Goal: Find specific page/section: Find specific page/section

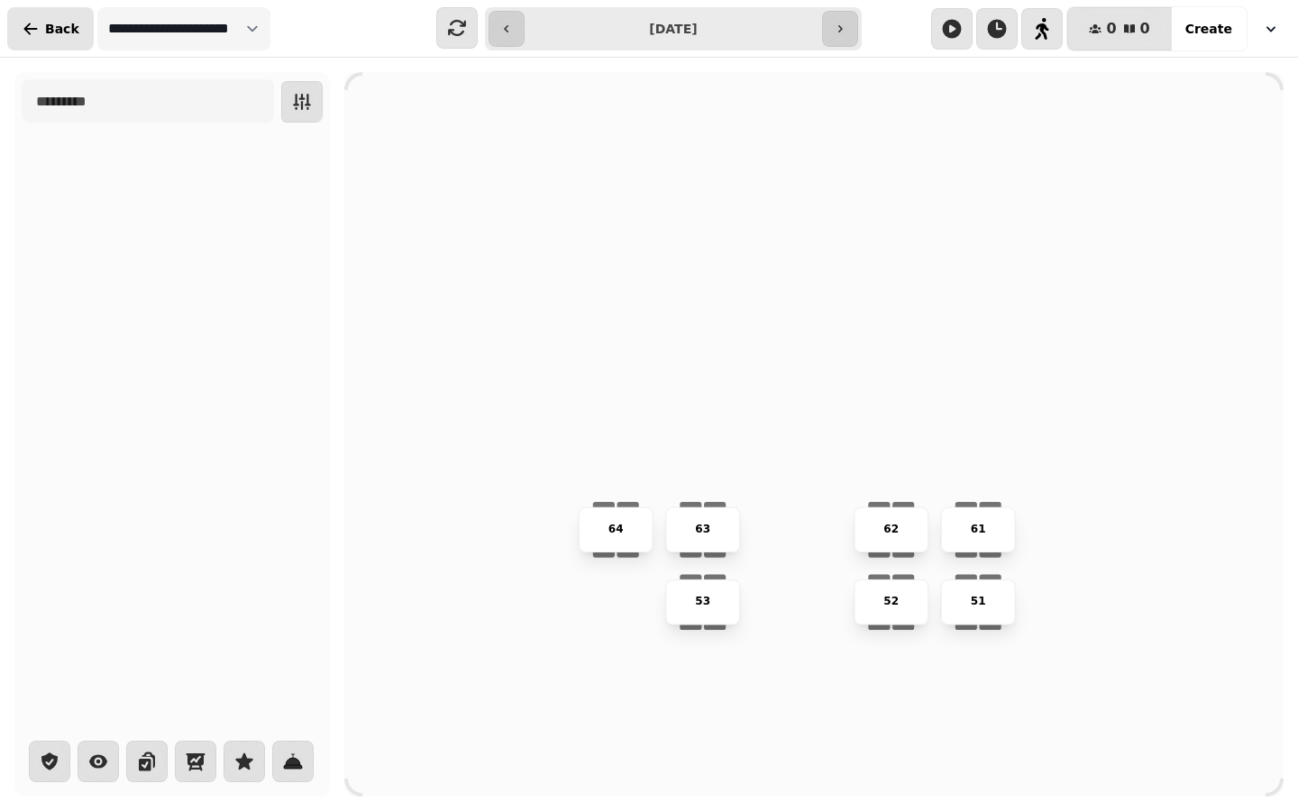
click at [41, 30] on button "Back" at bounding box center [50, 28] width 87 height 43
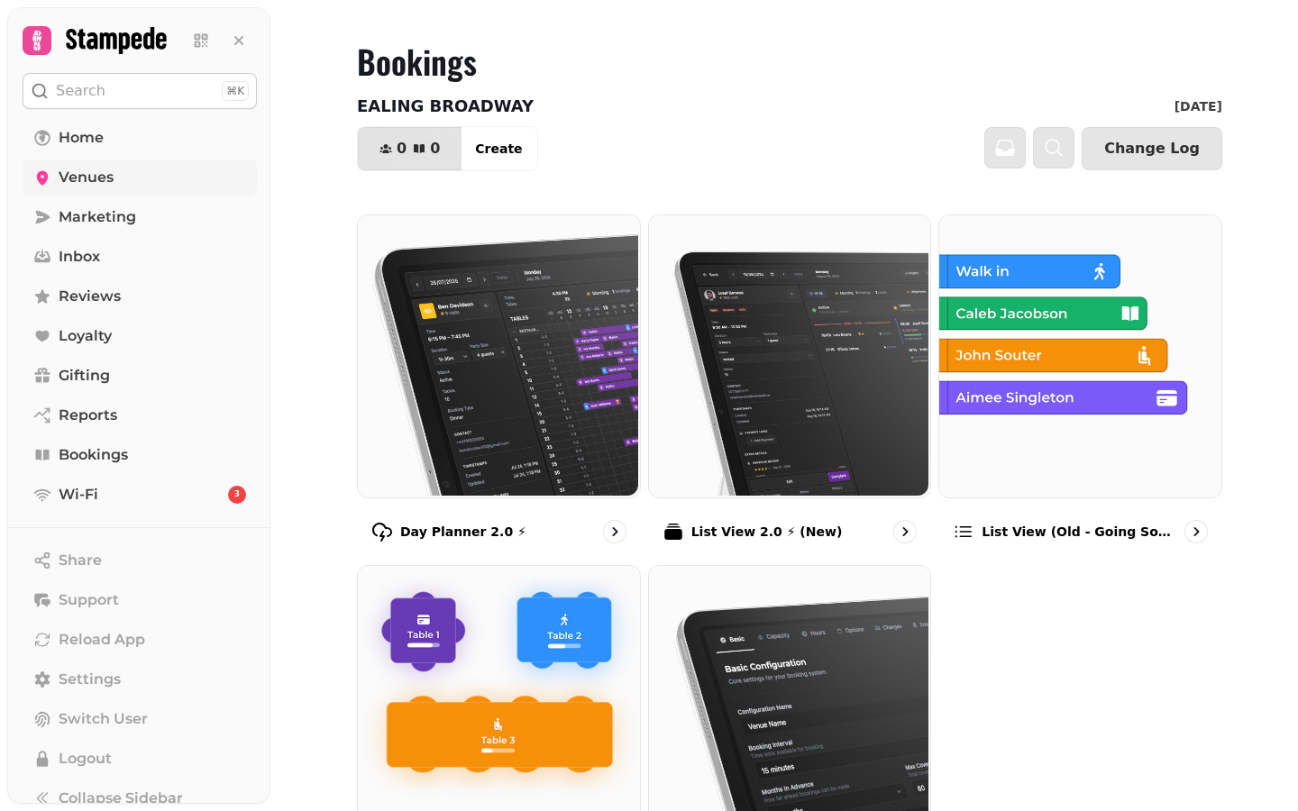
click at [88, 182] on span "Venues" at bounding box center [86, 178] width 55 height 22
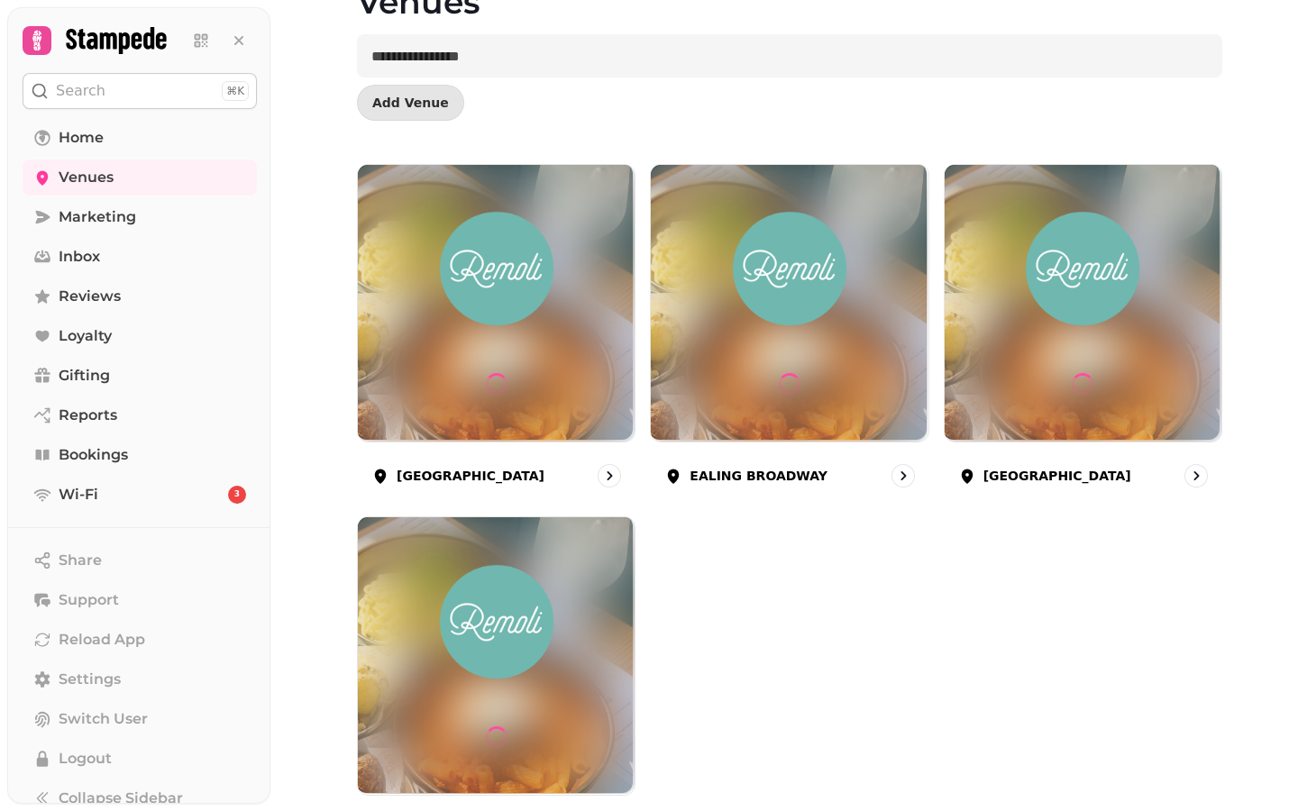
scroll to position [189, 0]
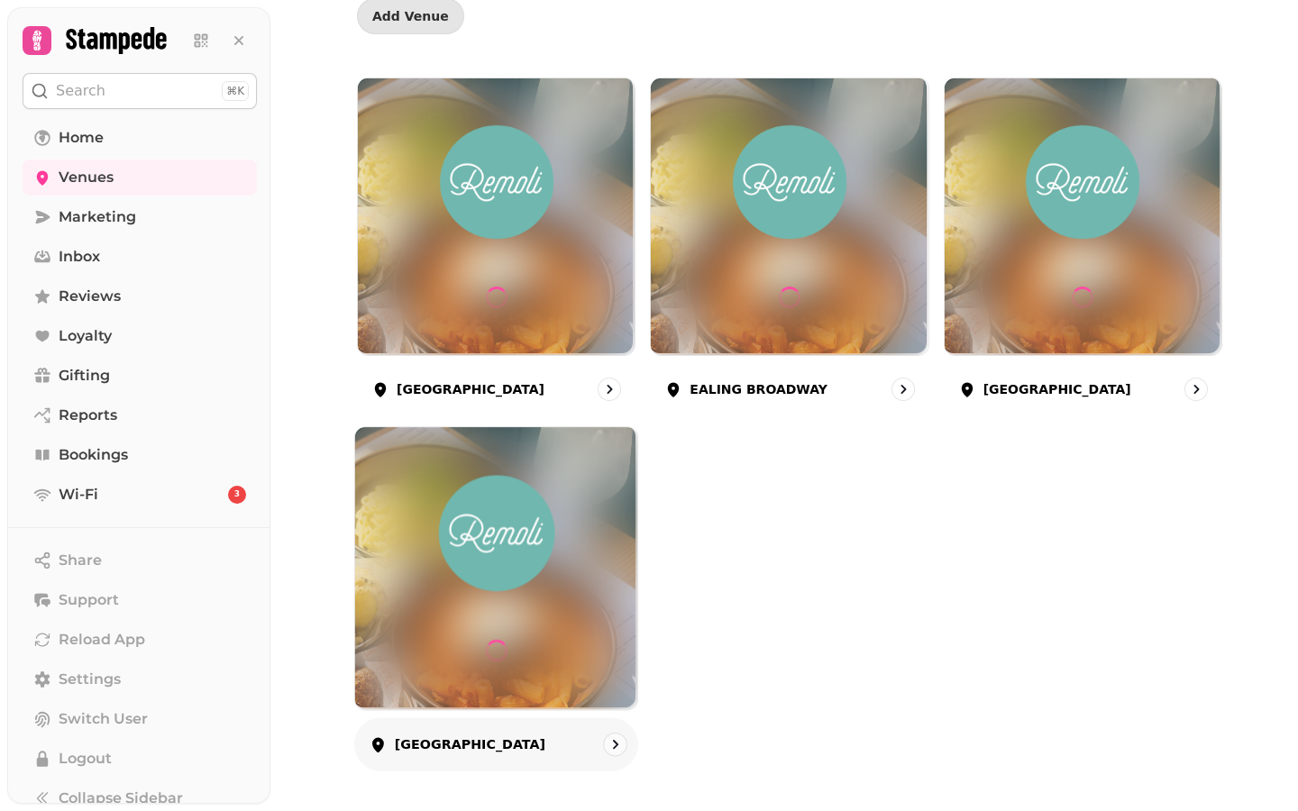
click at [577, 748] on div "[GEOGRAPHIC_DATA]" at bounding box center [496, 745] width 285 height 53
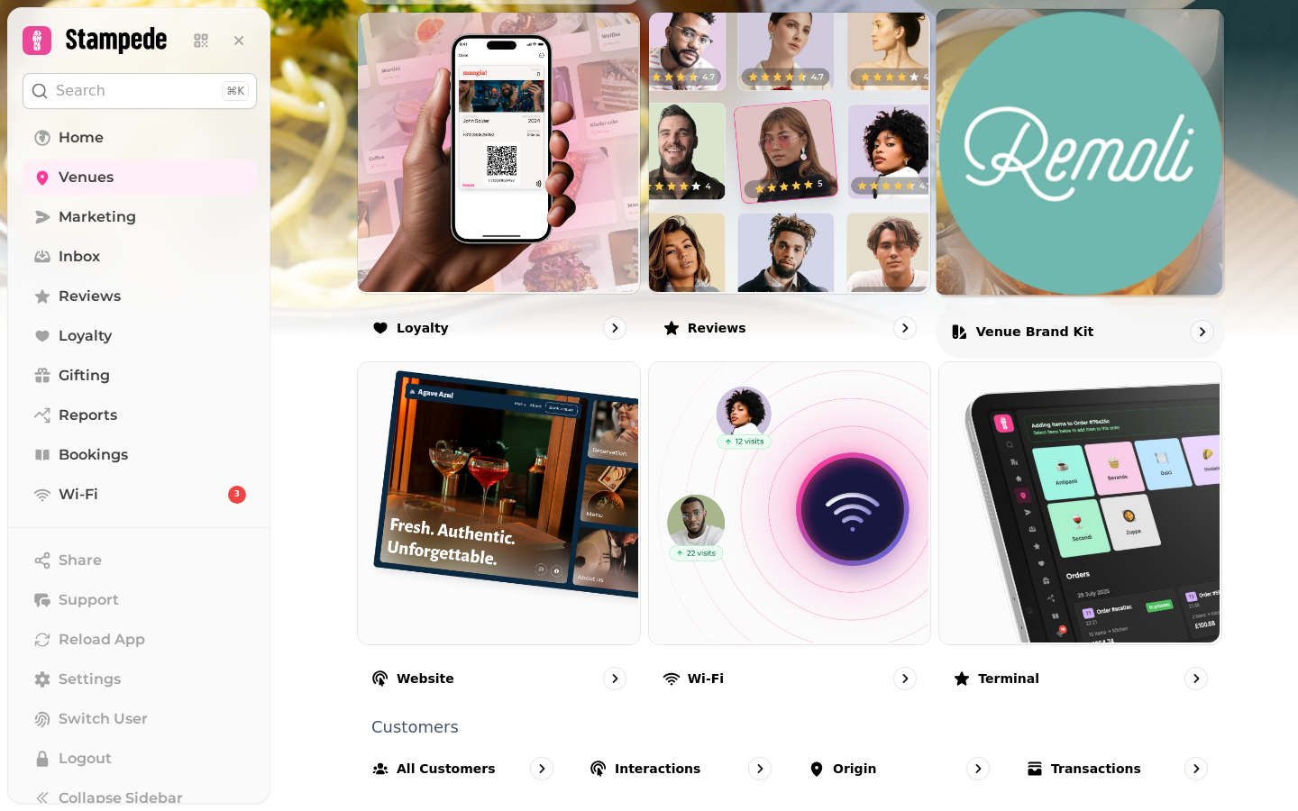
scroll to position [1003, 0]
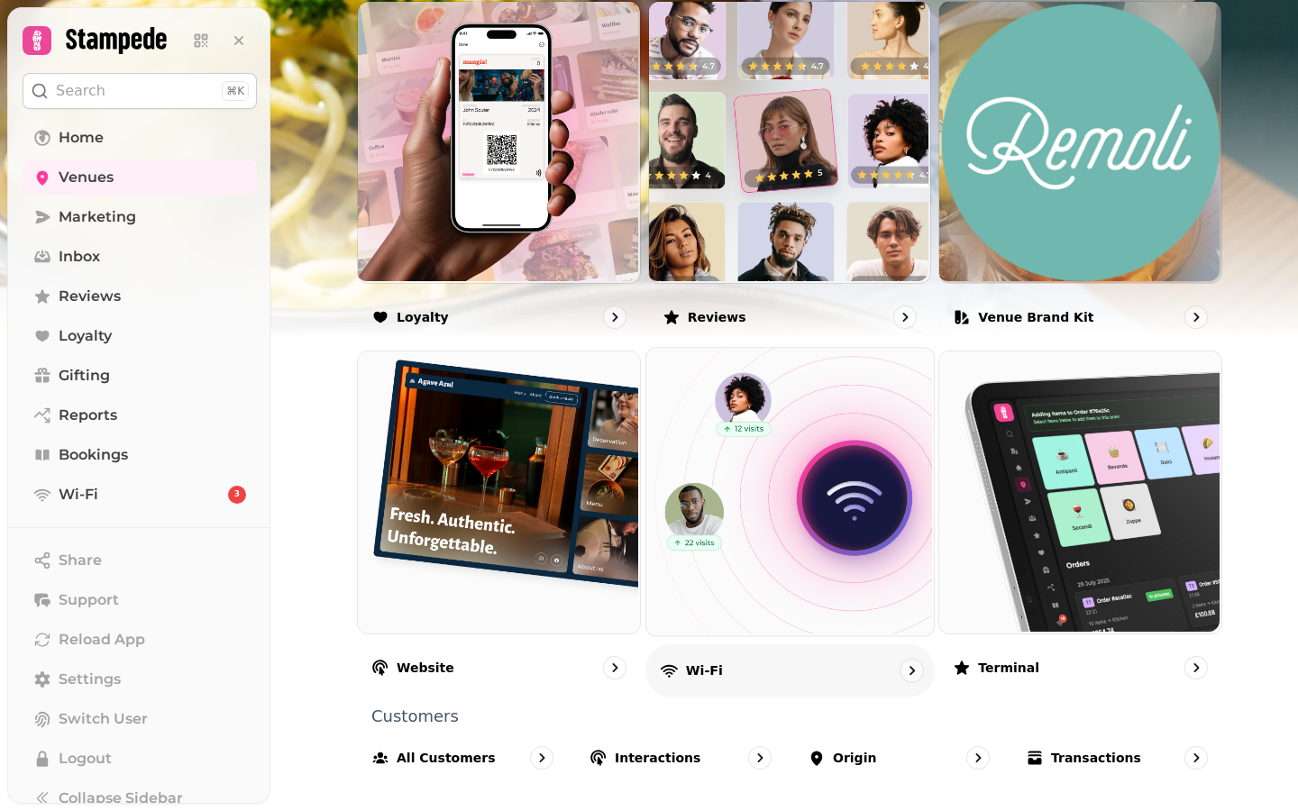
click at [783, 549] on img at bounding box center [788, 491] width 288 height 288
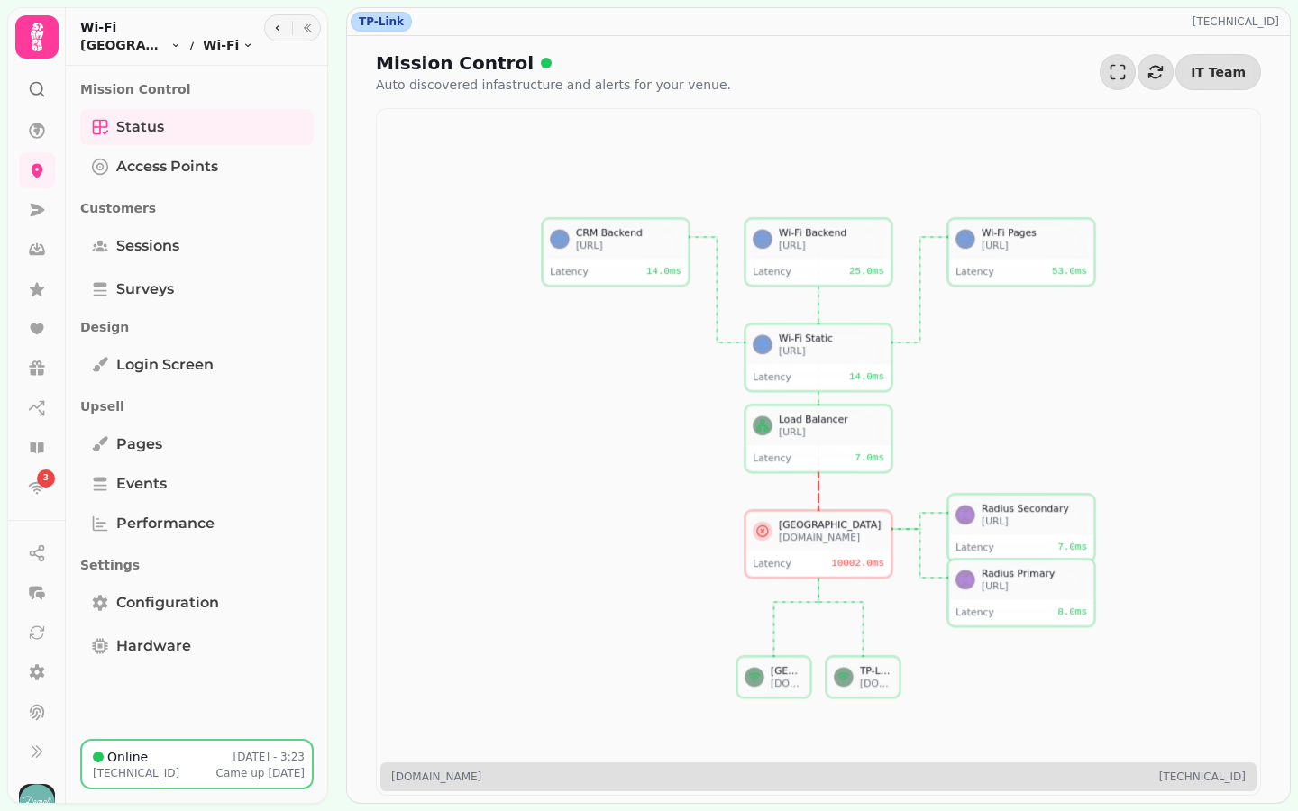
click at [820, 536] on div "[DOMAIN_NAME]" at bounding box center [831, 537] width 105 height 13
click at [833, 531] on div "[DOMAIN_NAME]" at bounding box center [831, 537] width 105 height 13
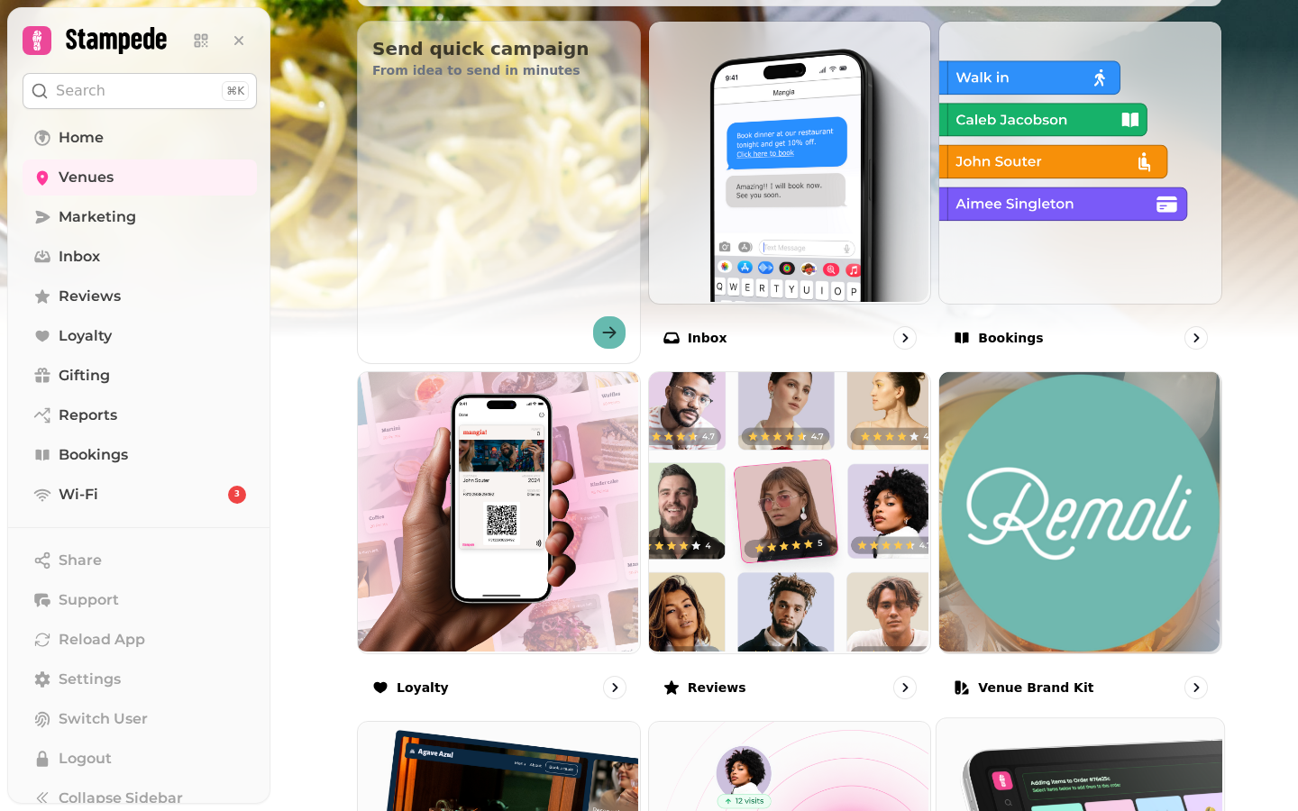
scroll to position [504, 0]
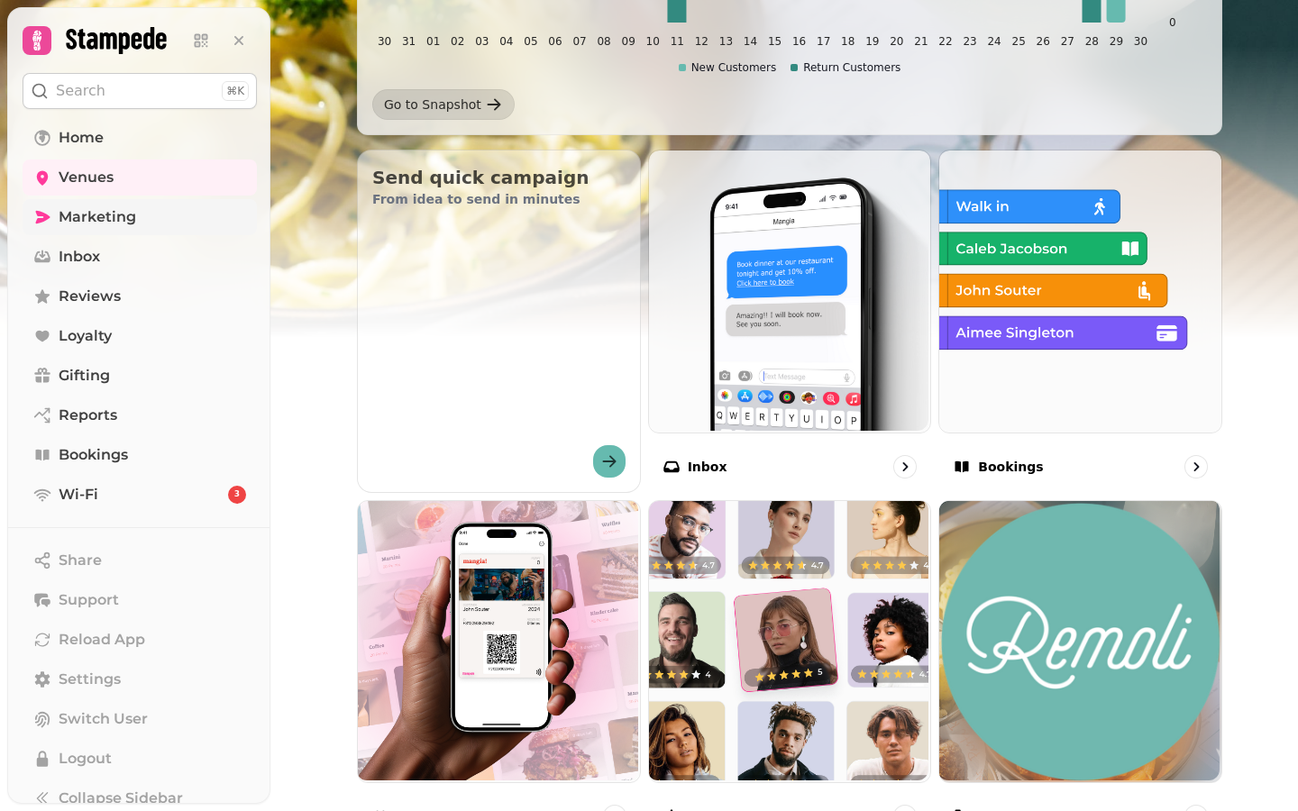
click at [98, 217] on span "Marketing" at bounding box center [98, 217] width 78 height 22
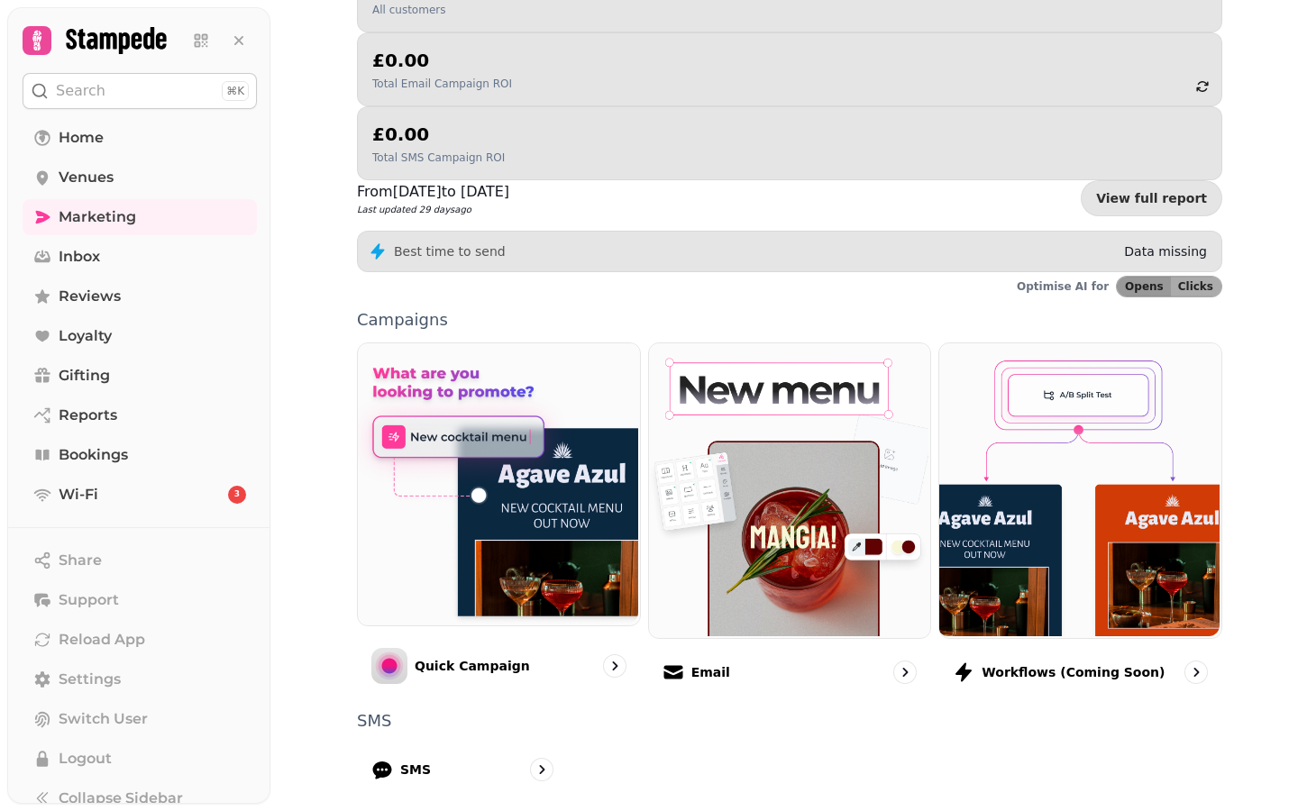
scroll to position [314, 0]
